Goal: Task Accomplishment & Management: Complete application form

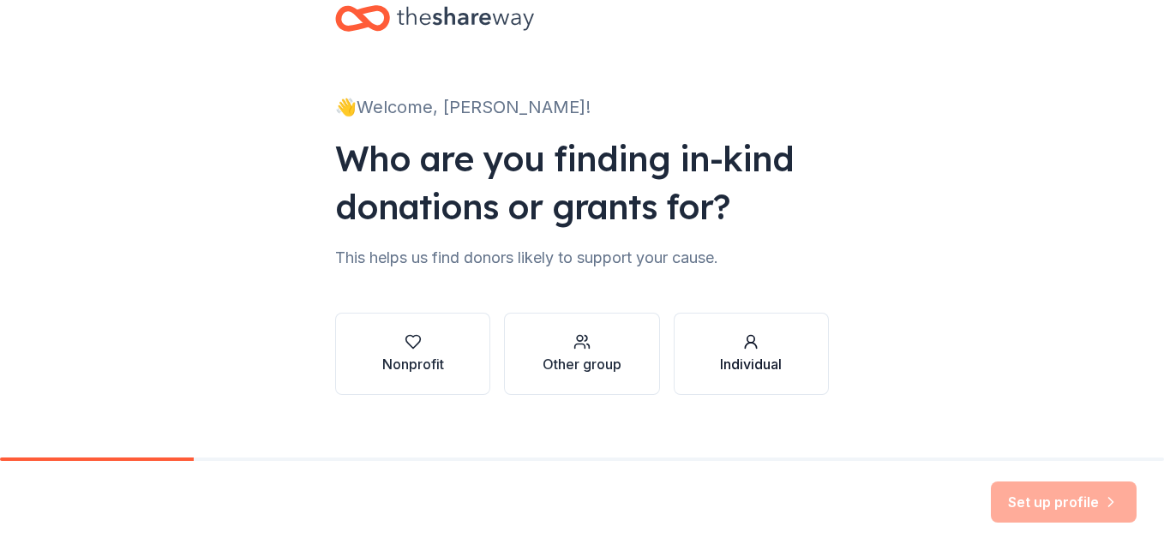
scroll to position [63, 0]
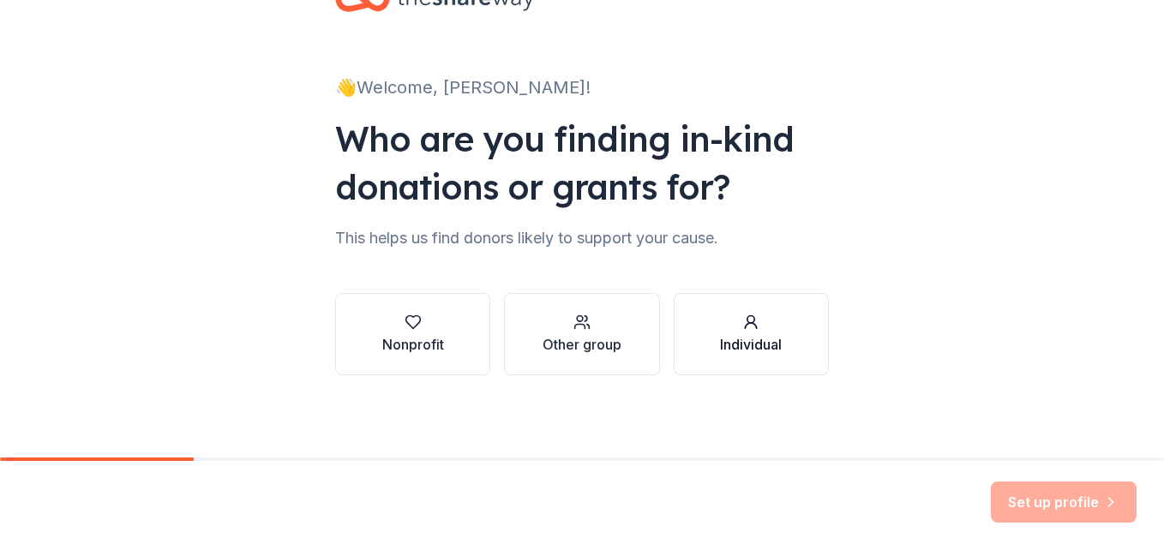
click at [764, 342] on div "Individual" at bounding box center [751, 344] width 62 height 21
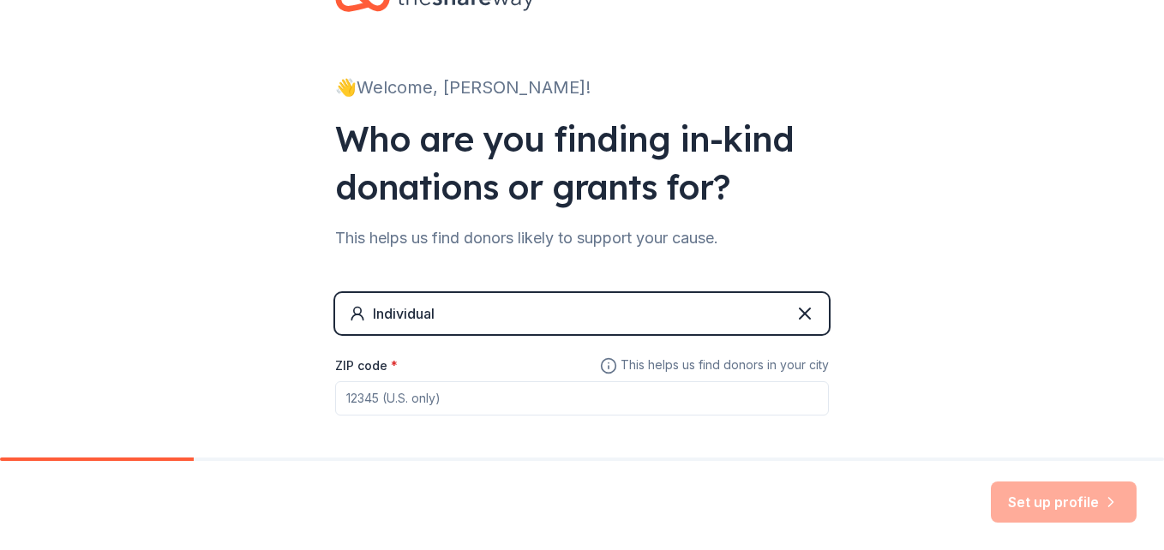
click at [349, 316] on icon at bounding box center [357, 313] width 17 height 17
click at [797, 309] on icon at bounding box center [804, 313] width 21 height 21
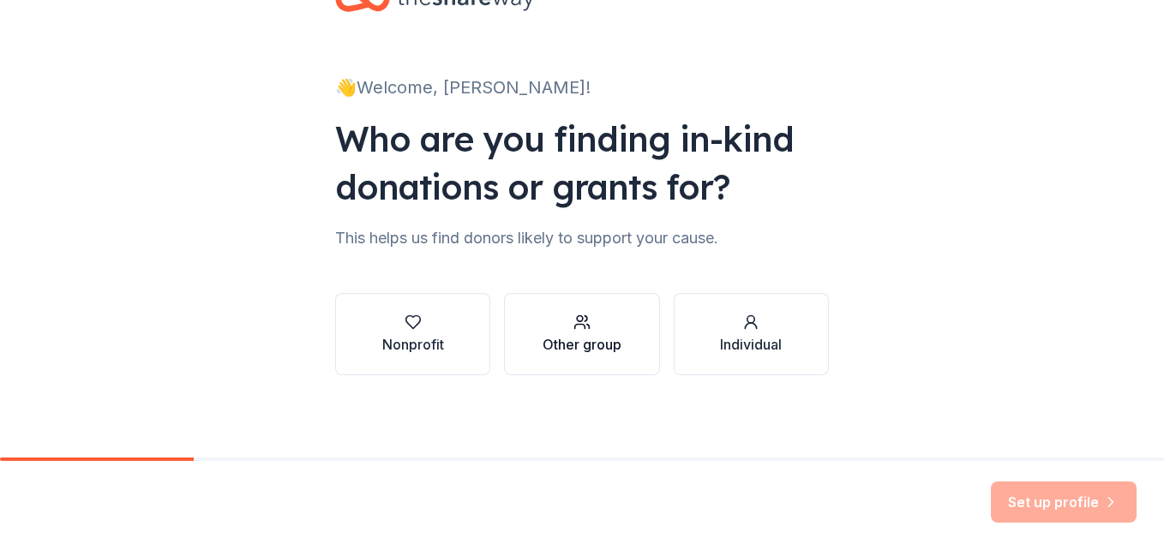
click at [567, 350] on div "Other group" at bounding box center [581, 344] width 79 height 21
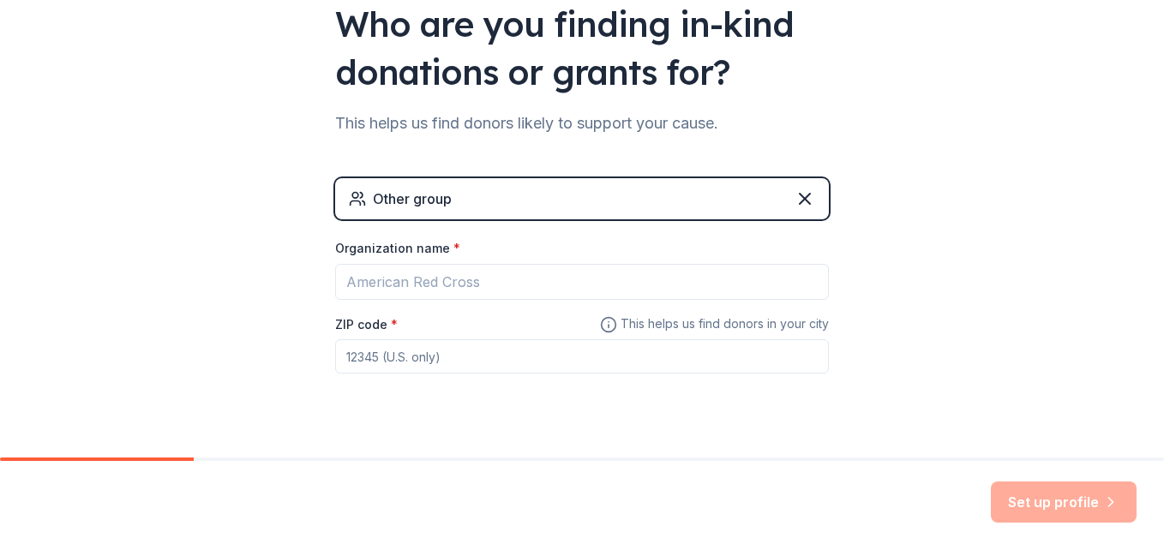
scroll to position [210, 0]
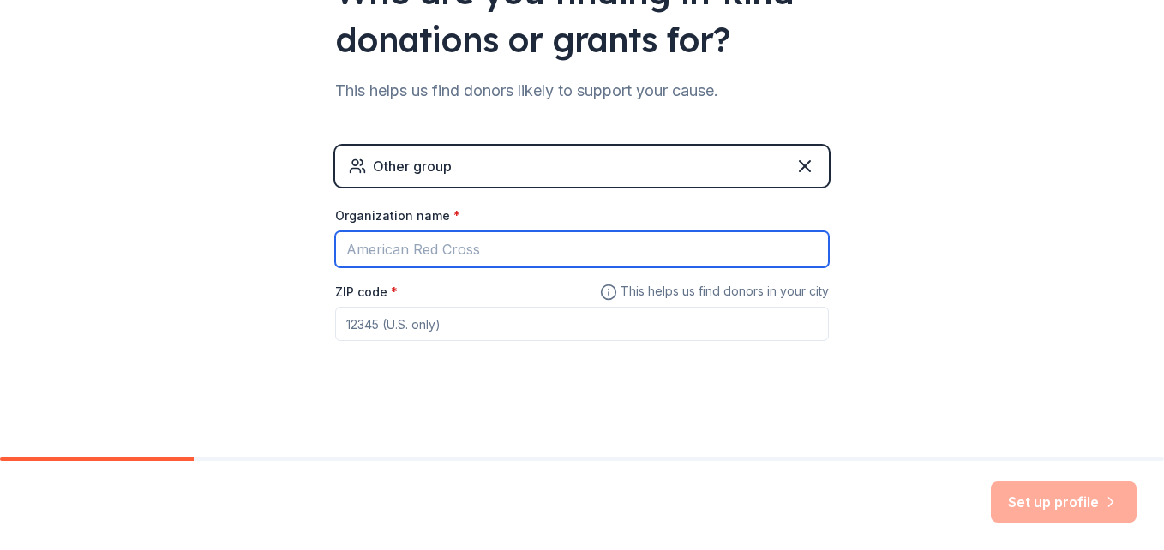
click at [466, 252] on input "Organization name *" at bounding box center [582, 249] width 494 height 36
type input "[PERSON_NAME]'s Couture"
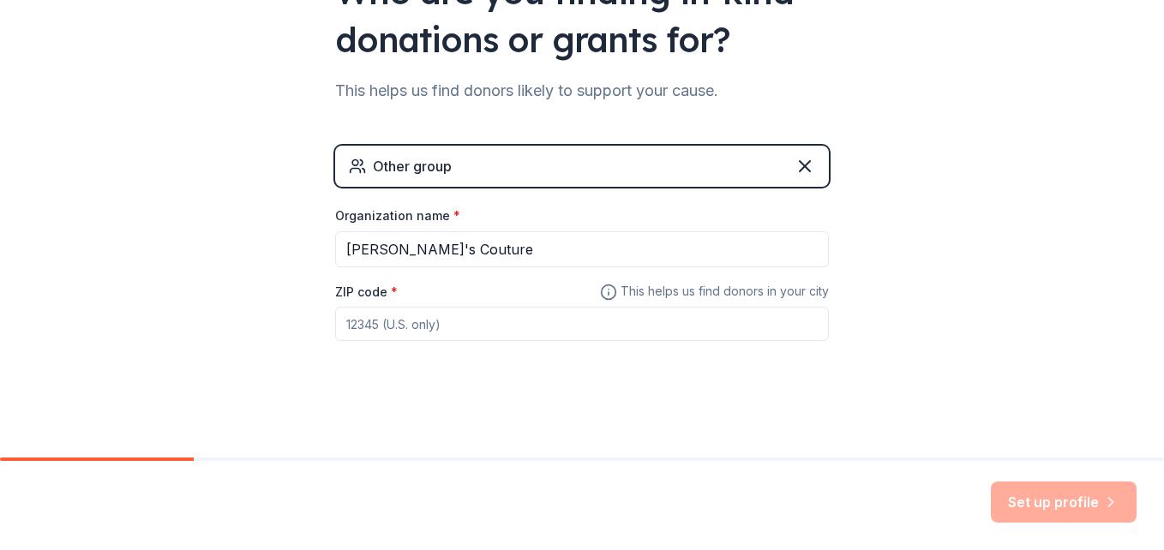
click at [464, 315] on input "ZIP code *" at bounding box center [582, 324] width 494 height 34
type input "10606"
click at [886, 327] on div "👋 Welcome, [PERSON_NAME]! Who are you finding in-kind donations or grants for? …" at bounding box center [582, 124] width 1164 height 668
click at [1072, 504] on button "Set up profile" at bounding box center [1064, 502] width 146 height 41
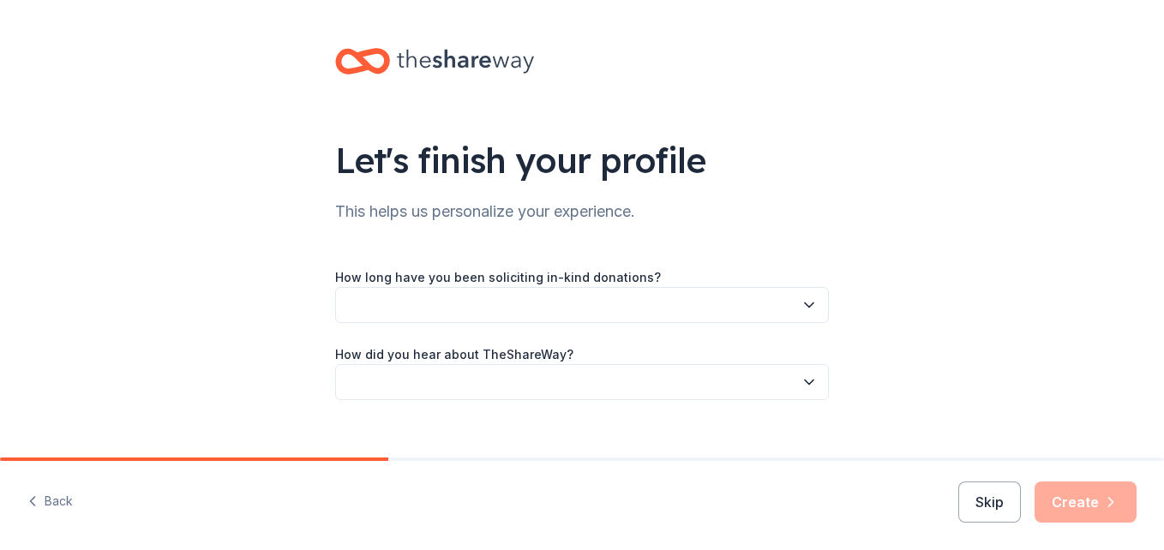
click at [441, 291] on button "button" at bounding box center [582, 305] width 494 height 36
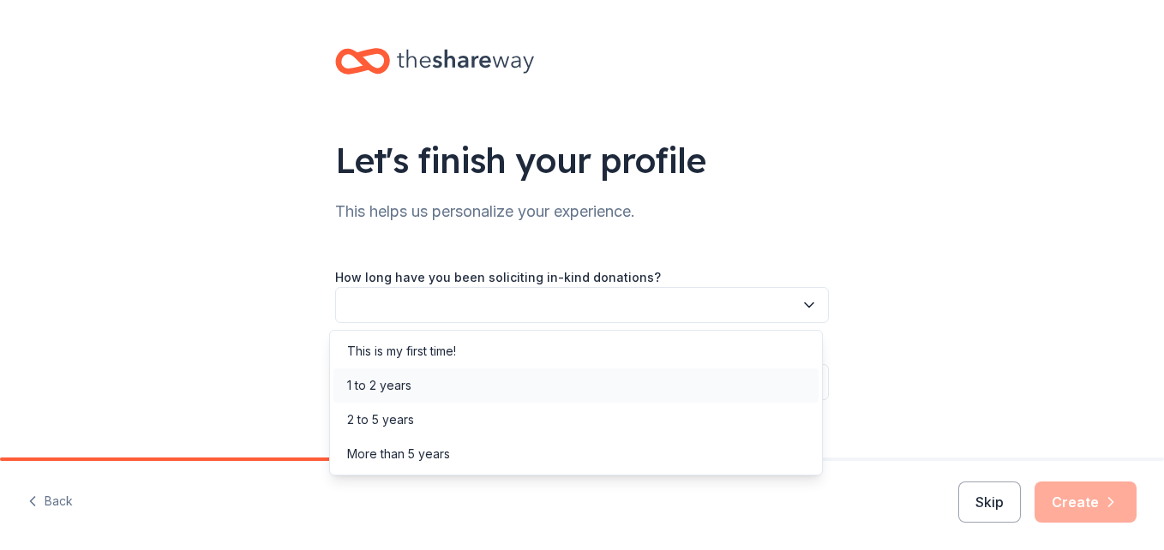
click at [437, 380] on div "1 to 2 years" at bounding box center [575, 385] width 485 height 34
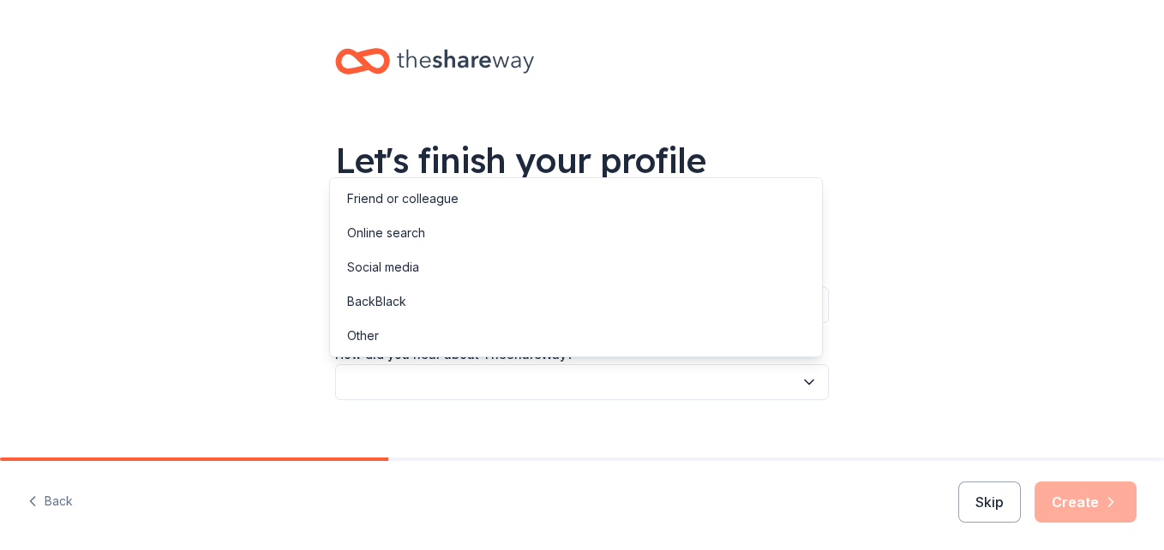
click at [466, 390] on button "button" at bounding box center [582, 382] width 494 height 36
click at [386, 337] on div "Other" at bounding box center [575, 336] width 485 height 34
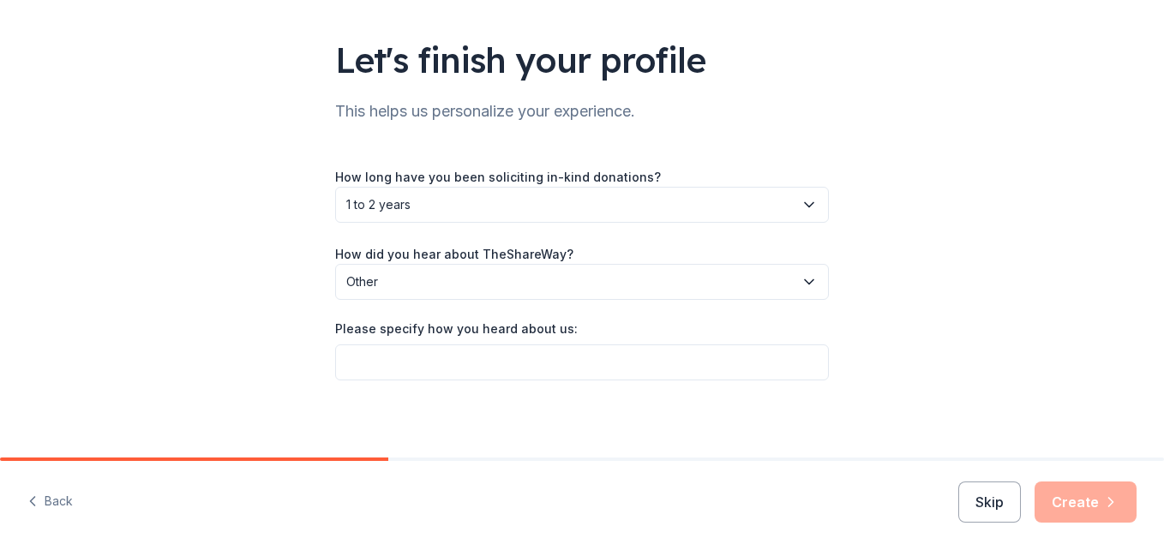
scroll to position [105, 0]
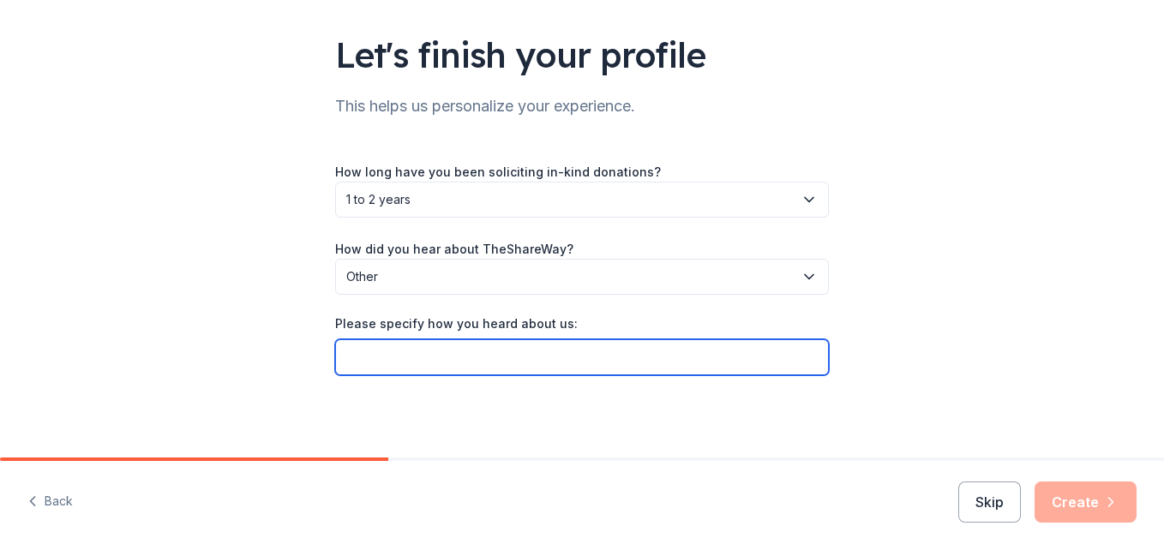
click at [496, 355] on input "Please specify how you heard about us:" at bounding box center [582, 357] width 494 height 36
type input "Family sent me a link"
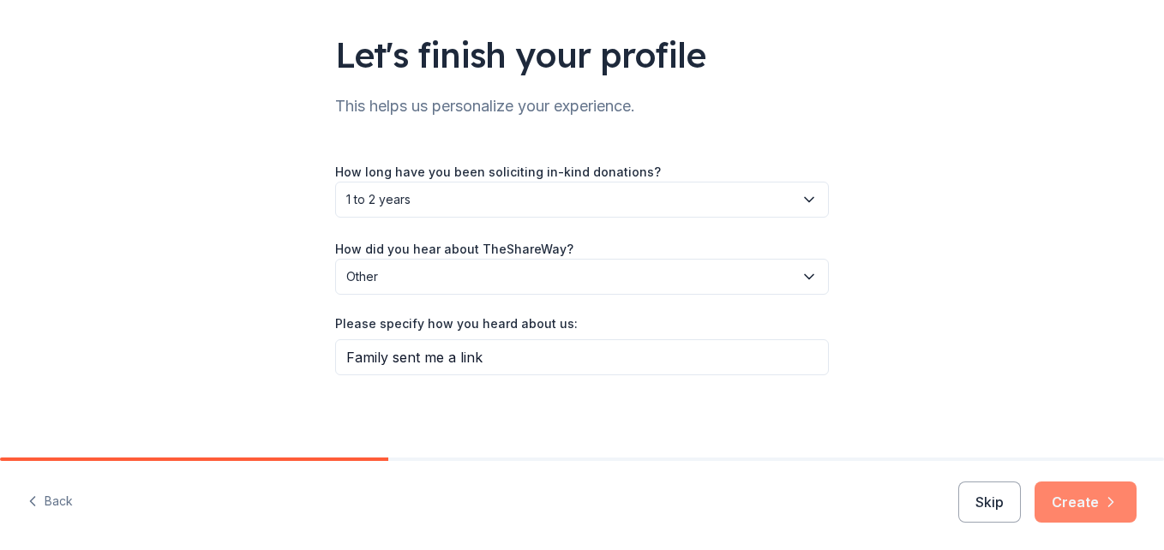
click at [1066, 505] on button "Create" at bounding box center [1085, 502] width 102 height 41
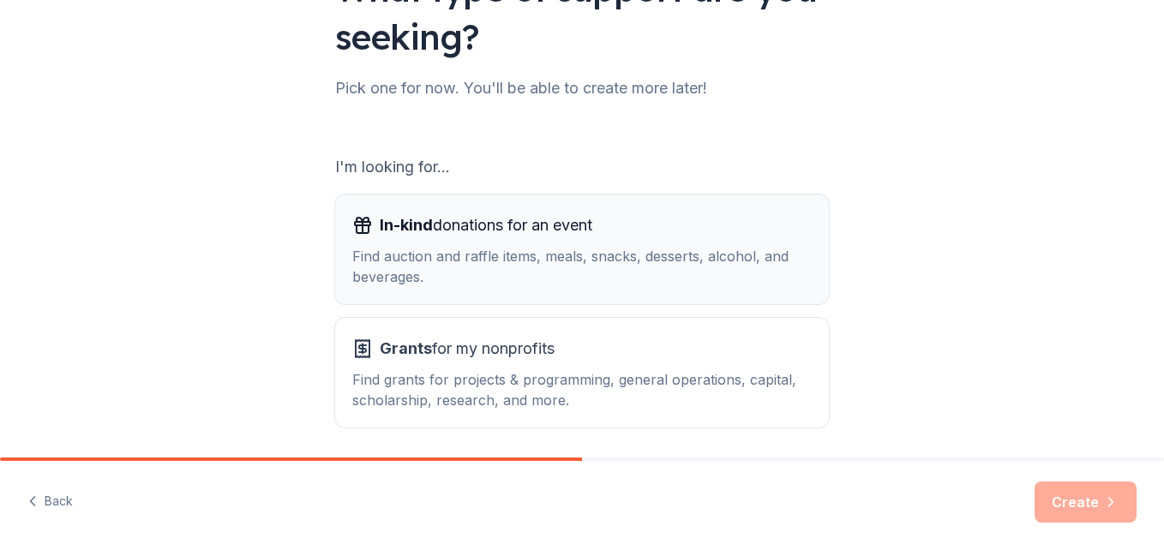
scroll to position [234, 0]
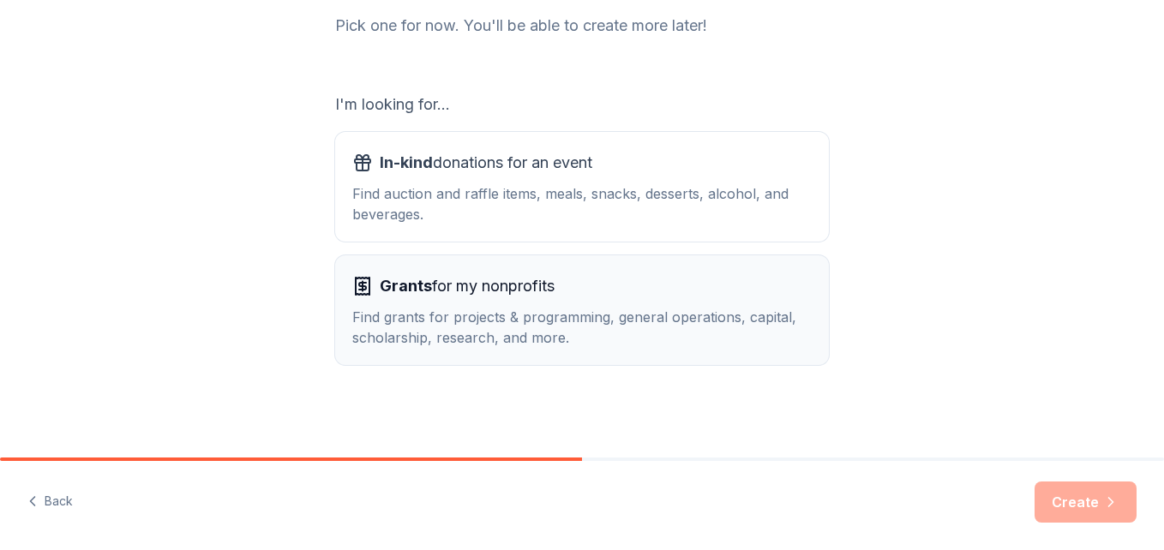
click at [361, 290] on icon "button" at bounding box center [362, 286] width 21 height 21
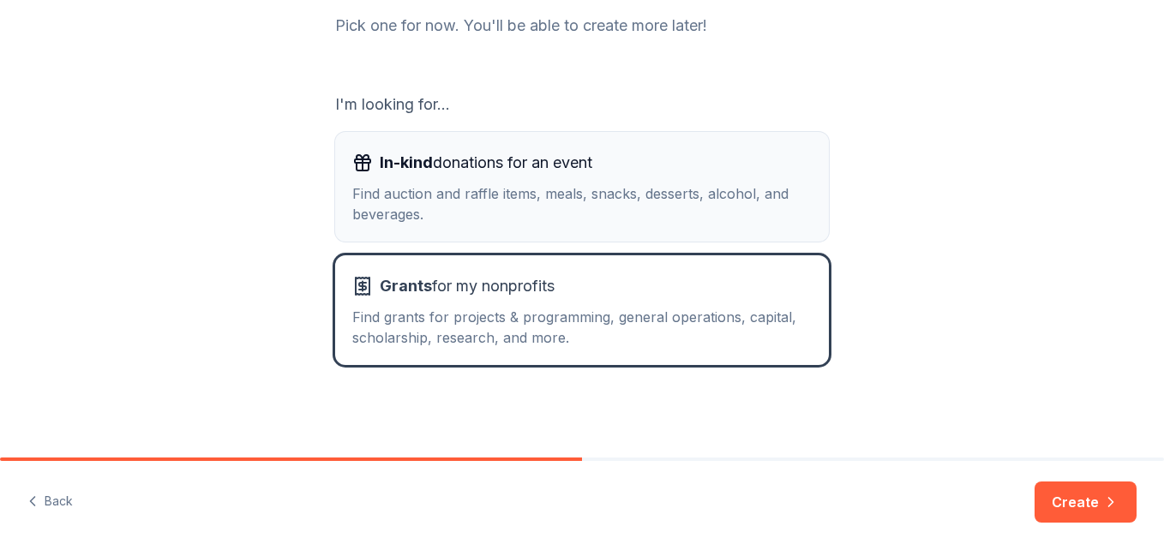
click at [568, 191] on div "Find auction and raffle items, meals, snacks, desserts, alcohol, and beverages." at bounding box center [581, 203] width 459 height 41
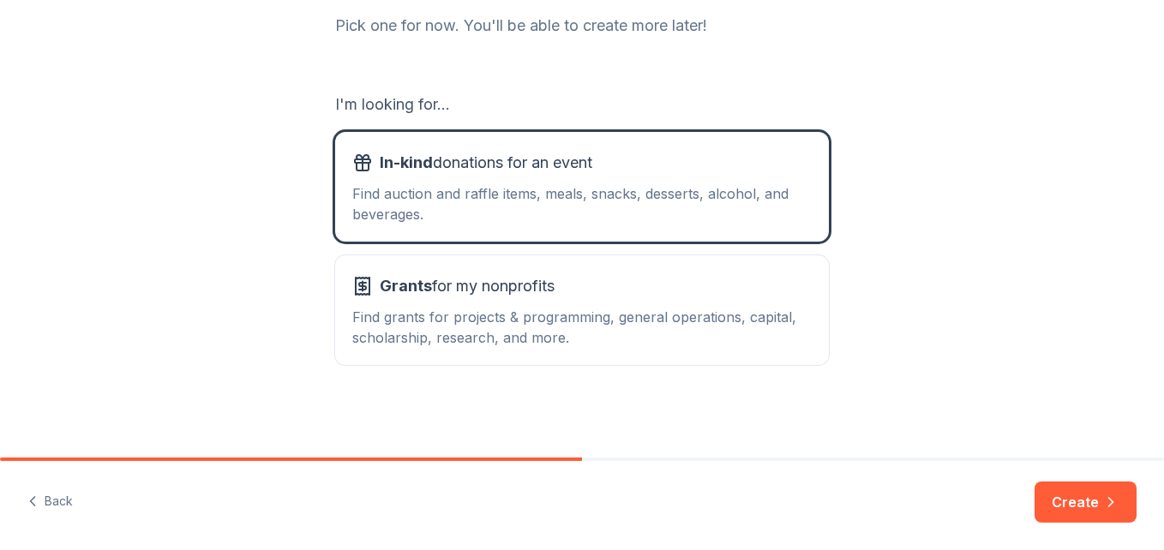
click at [1057, 503] on button "Create" at bounding box center [1085, 502] width 102 height 41
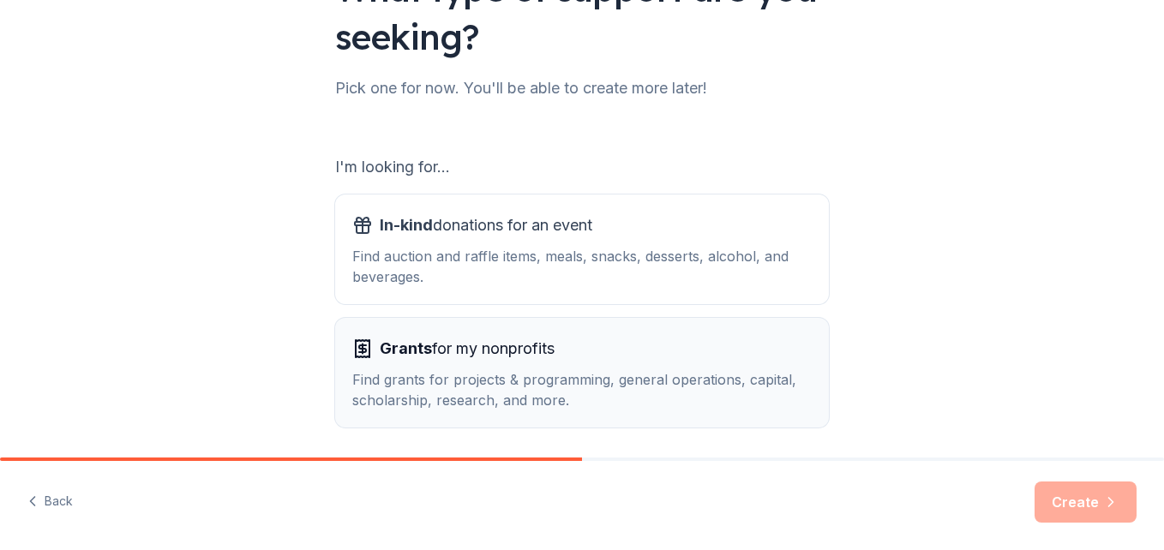
scroll to position [234, 0]
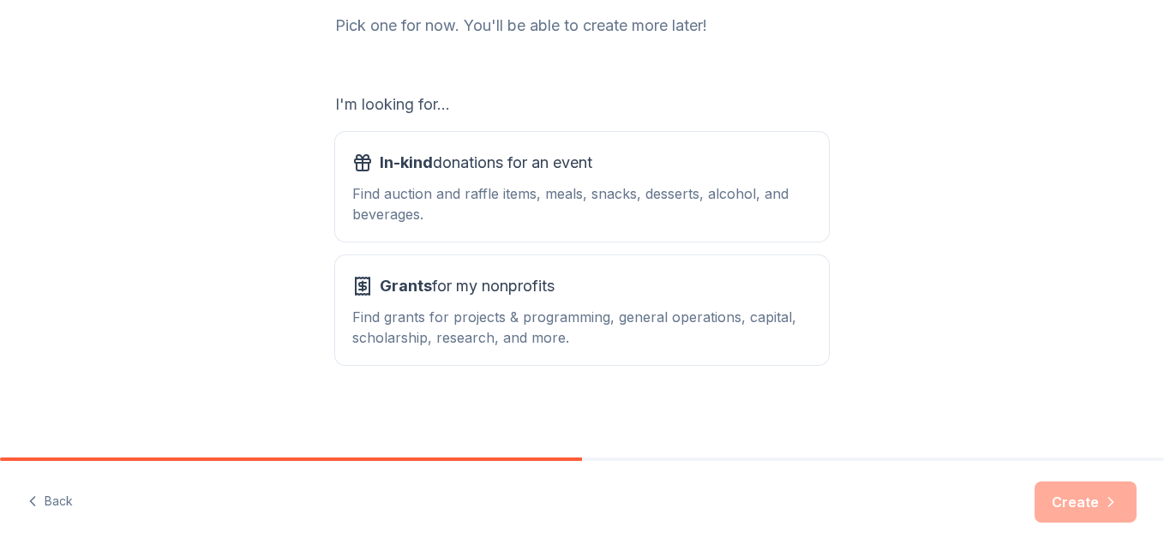
click at [424, 106] on div "I'm looking for..." at bounding box center [582, 104] width 494 height 27
click at [513, 206] on div "Find auction and raffle items, meals, snacks, desserts, alcohol, and beverages." at bounding box center [581, 203] width 459 height 41
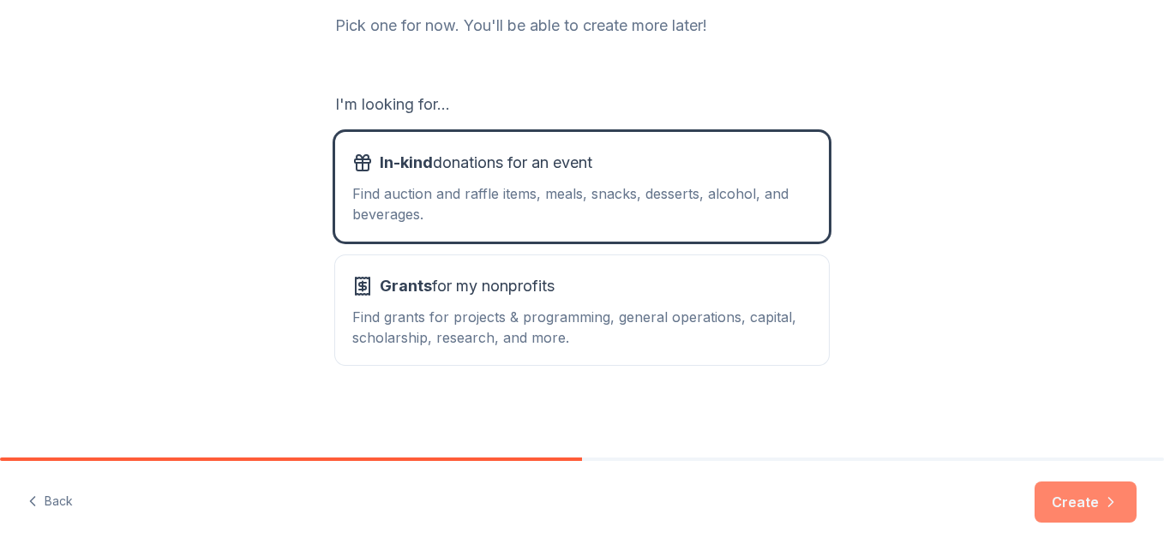
click at [1098, 497] on button "Create" at bounding box center [1085, 502] width 102 height 41
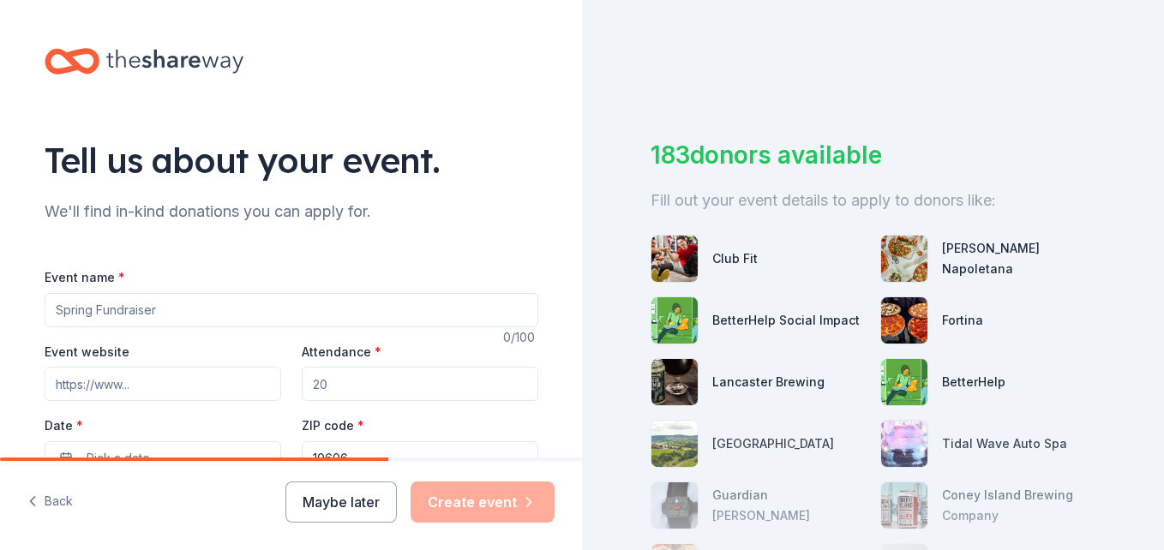
click at [189, 321] on input "Event name *" at bounding box center [292, 310] width 494 height 34
